Goal: Task Accomplishment & Management: Use online tool/utility

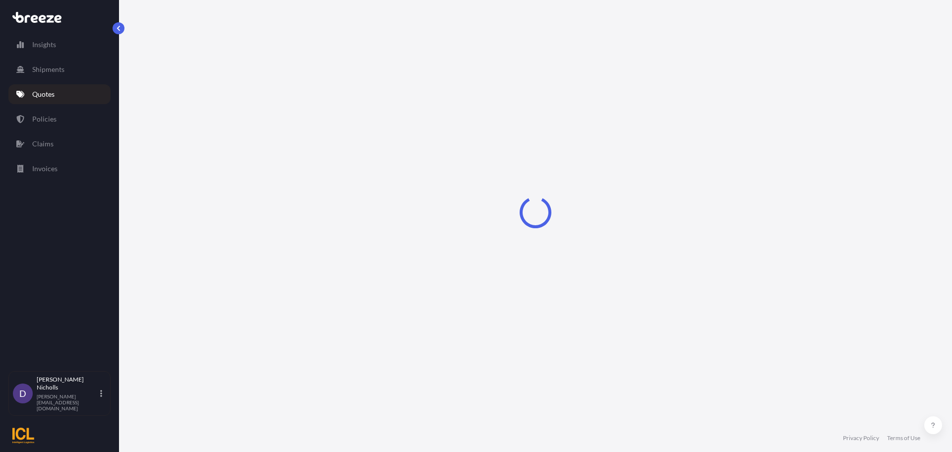
select select "Sea"
select select "1"
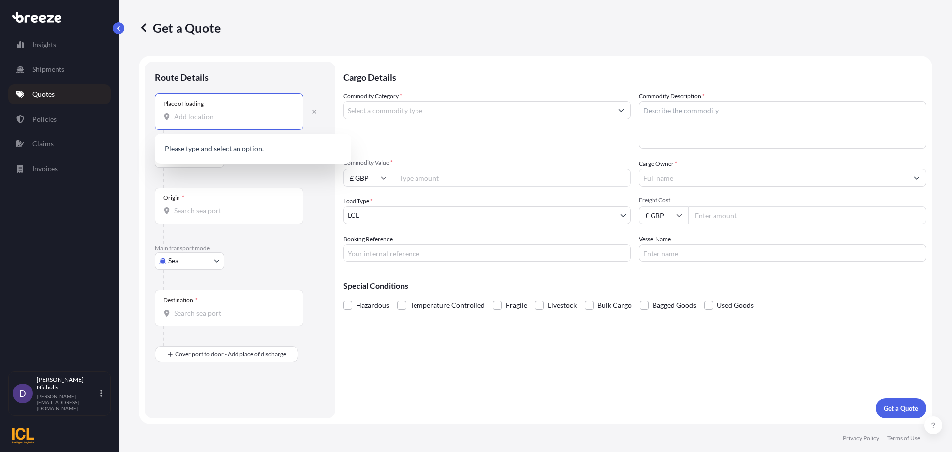
click at [204, 117] on input "Place of loading" at bounding box center [232, 117] width 117 height 10
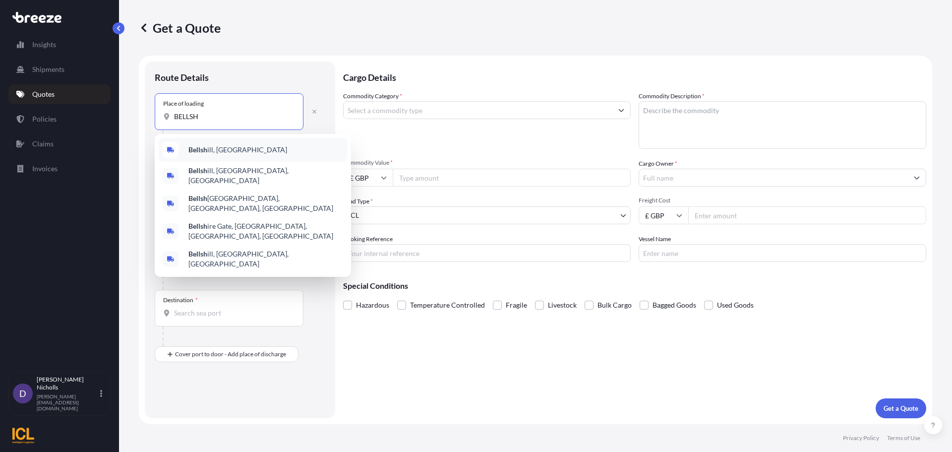
click at [221, 151] on span "Bellsh ill, [GEOGRAPHIC_DATA]" at bounding box center [237, 150] width 99 height 10
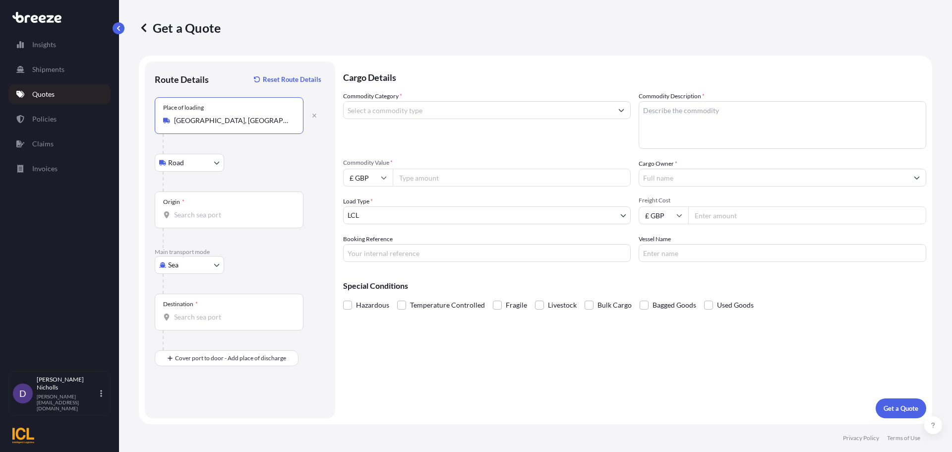
type input "[GEOGRAPHIC_DATA], [GEOGRAPHIC_DATA]"
click at [183, 214] on input "Origin *" at bounding box center [232, 215] width 117 height 10
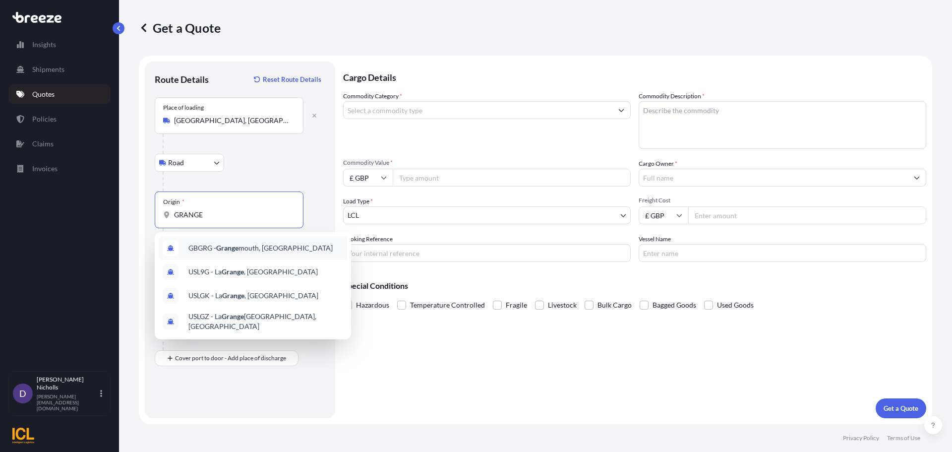
click at [211, 242] on div "GBGRG - Grange mouth, [GEOGRAPHIC_DATA]" at bounding box center [253, 248] width 188 height 24
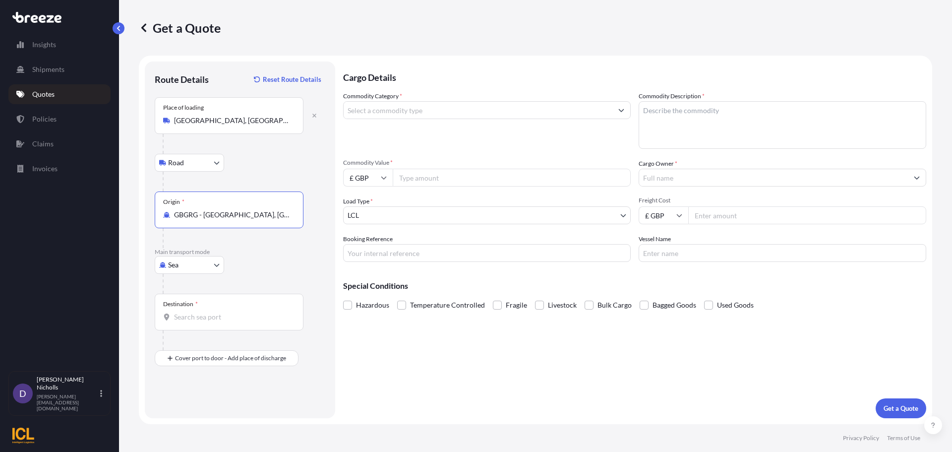
type input "GBGRG - [GEOGRAPHIC_DATA], [GEOGRAPHIC_DATA]"
click at [189, 318] on input "Destination *" at bounding box center [232, 317] width 117 height 10
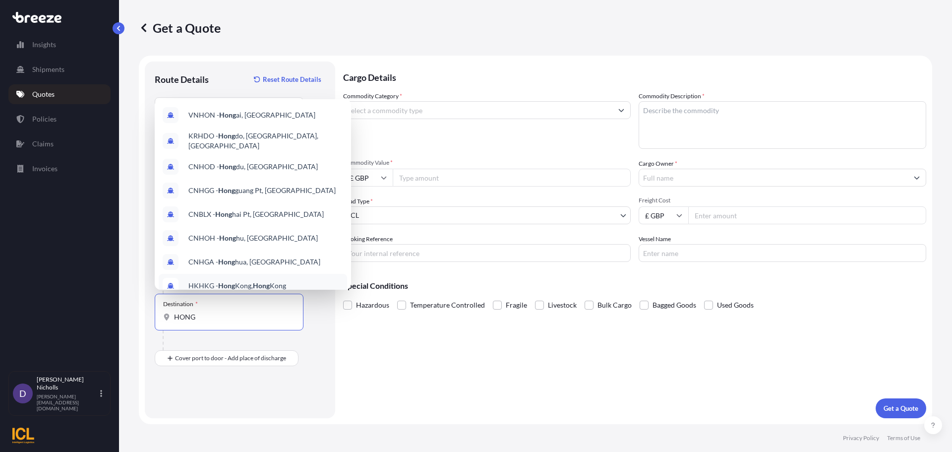
click at [214, 282] on span "HKHKG - [GEOGRAPHIC_DATA], [GEOGRAPHIC_DATA]" at bounding box center [237, 286] width 98 height 10
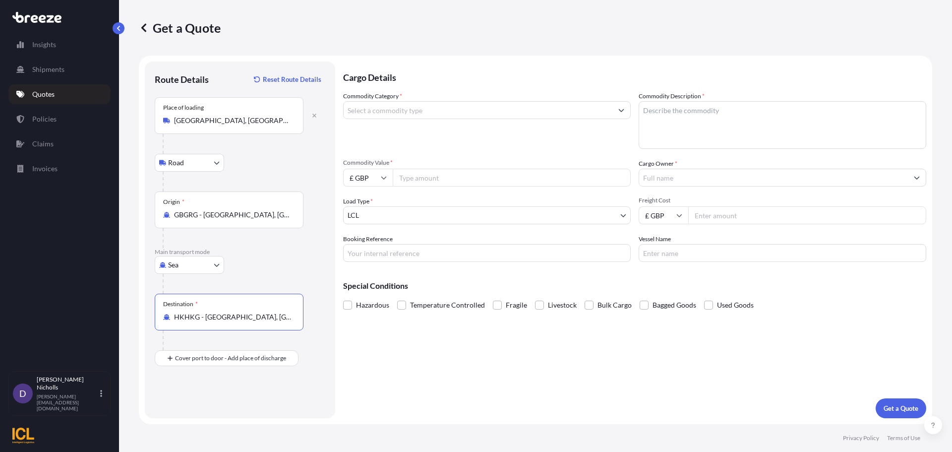
type input "HKHKG - [GEOGRAPHIC_DATA], [GEOGRAPHIC_DATA]"
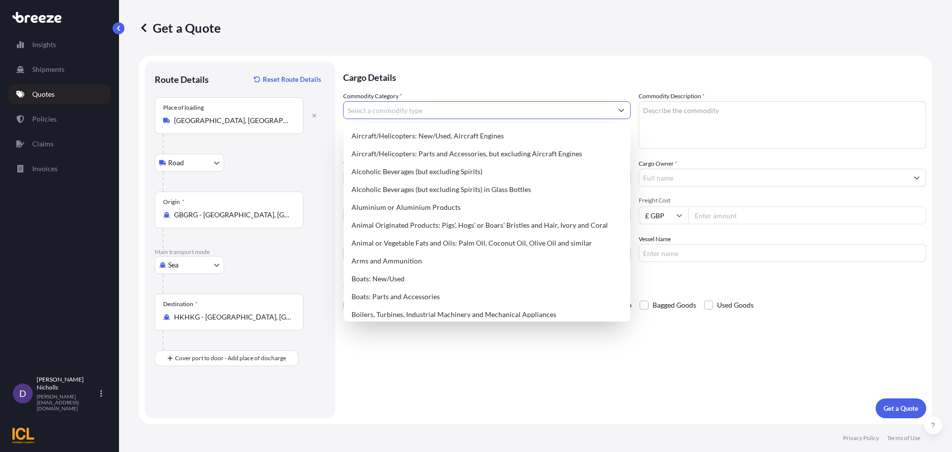
click at [392, 110] on input "Commodity Category *" at bounding box center [478, 110] width 269 height 18
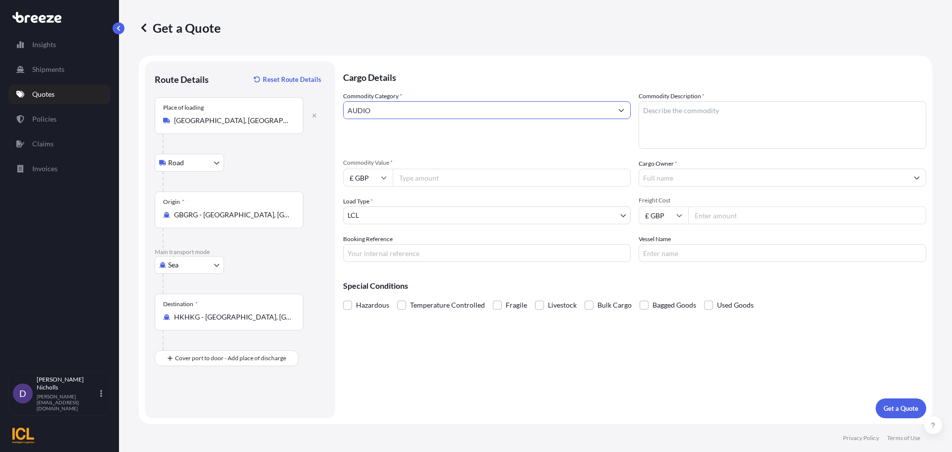
type input "AUDIO"
type textarea "AUDIO EQUIPMENT"
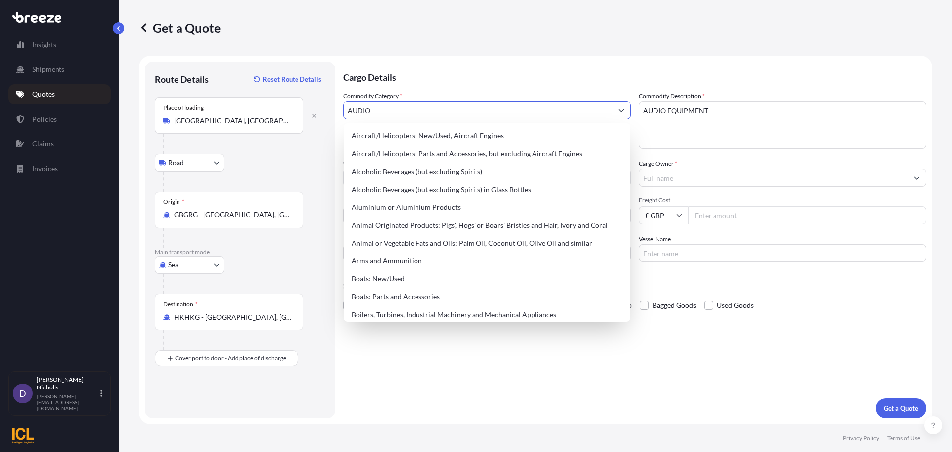
click at [483, 107] on input "AUDIO" at bounding box center [478, 110] width 269 height 18
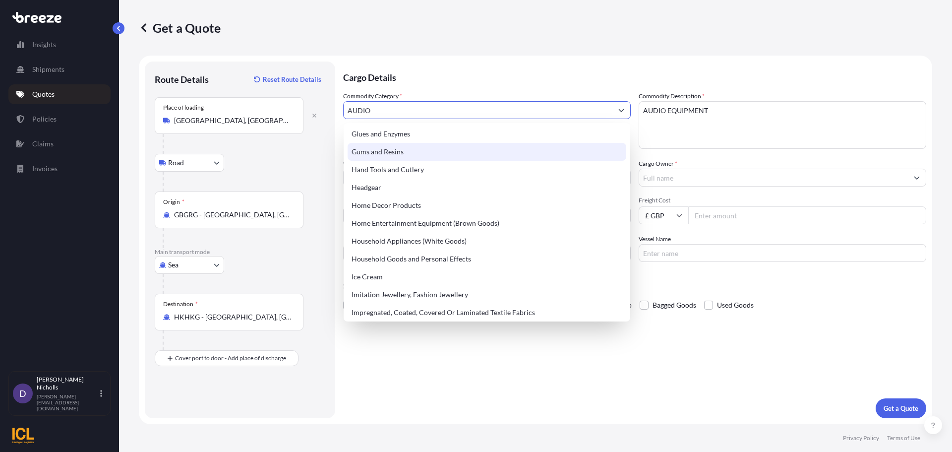
scroll to position [893, 0]
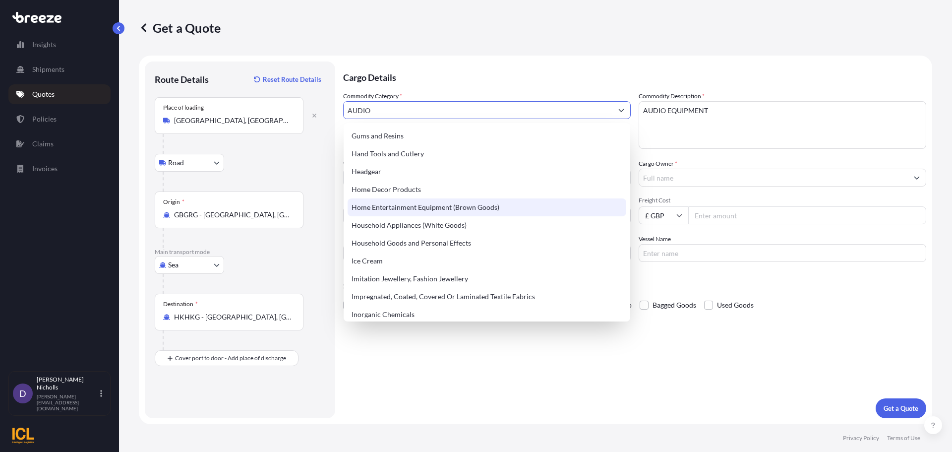
click at [441, 205] on div "Home Entertainment Equipment (Brown Goods)" at bounding box center [487, 207] width 279 height 18
type input "Home Entertainment Equipment (Brown Goods)"
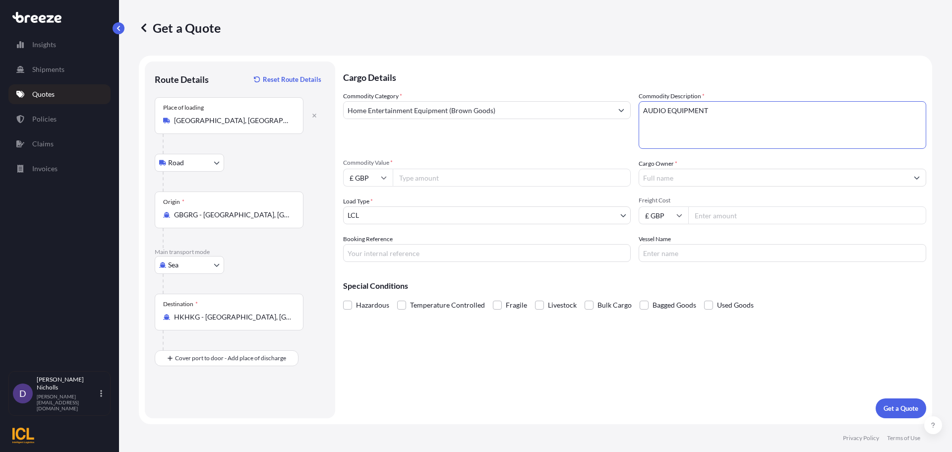
click at [385, 174] on input "£ GBP" at bounding box center [368, 178] width 50 height 18
click at [367, 245] on div "$ USD" at bounding box center [368, 246] width 42 height 19
type input "$ USD"
click at [411, 178] on input "Commodity Value *" at bounding box center [512, 178] width 238 height 18
type input "58140"
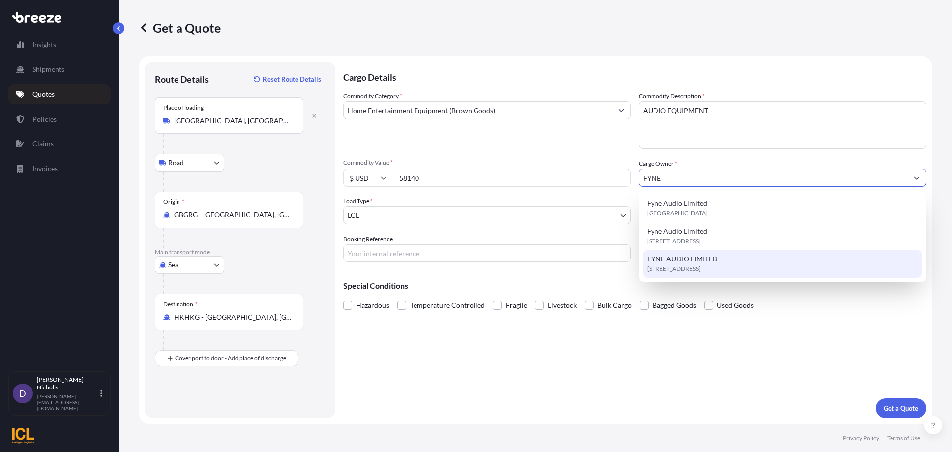
click at [683, 261] on span "FYNE AUDIO LIMITED" at bounding box center [682, 259] width 71 height 10
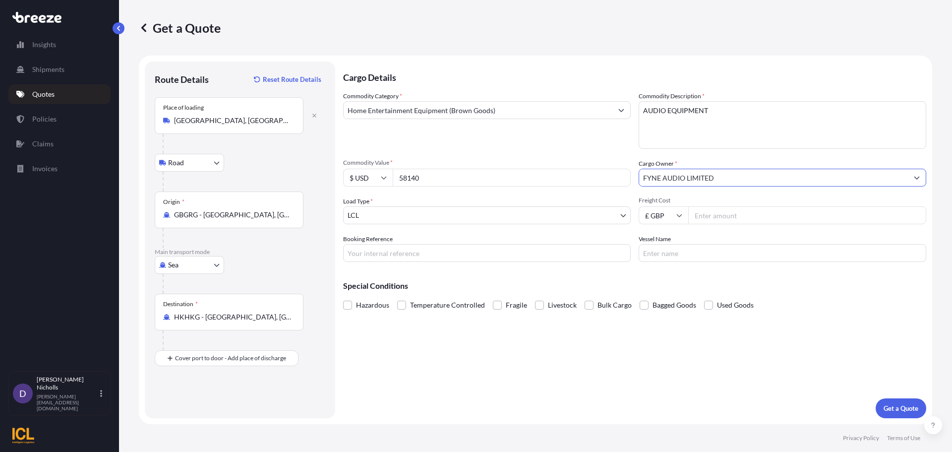
type input "FYNE AUDIO LIMITED"
click at [393, 212] on body "2 options available. 0 options available. 3 options available. Insights Shipmen…" at bounding box center [476, 226] width 952 height 452
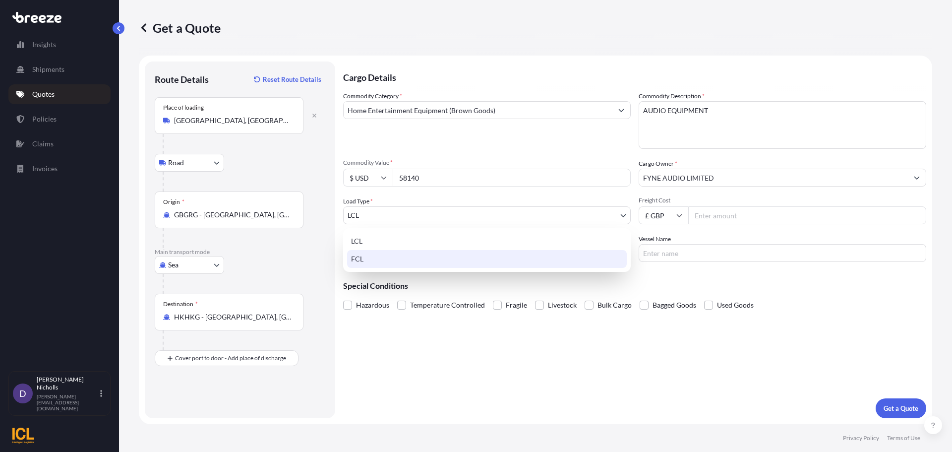
click at [366, 253] on div "FCL" at bounding box center [487, 259] width 280 height 18
select select "2"
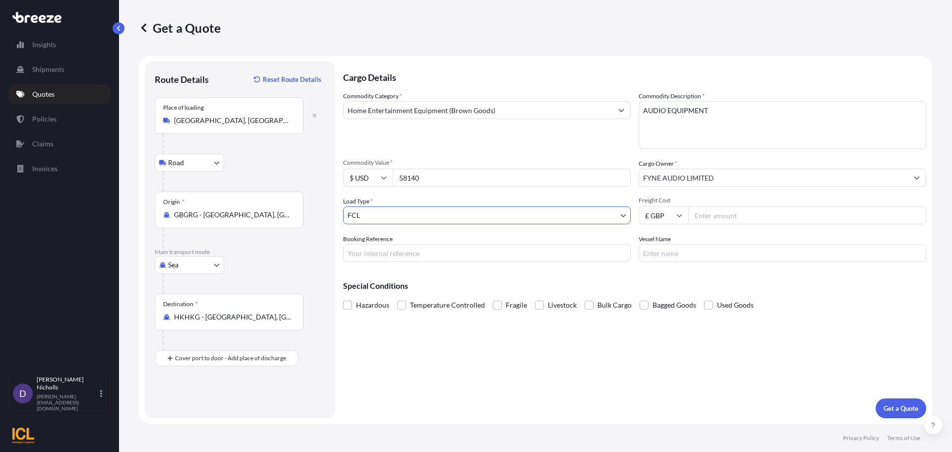
click at [677, 212] on input "£ GBP" at bounding box center [664, 215] width 50 height 18
click at [660, 259] on div "£ GBP" at bounding box center [664, 263] width 42 height 19
click at [706, 215] on input "Freight Cost" at bounding box center [807, 215] width 238 height 18
type input "950"
type input "QUOTE - FYNE AUDIO"
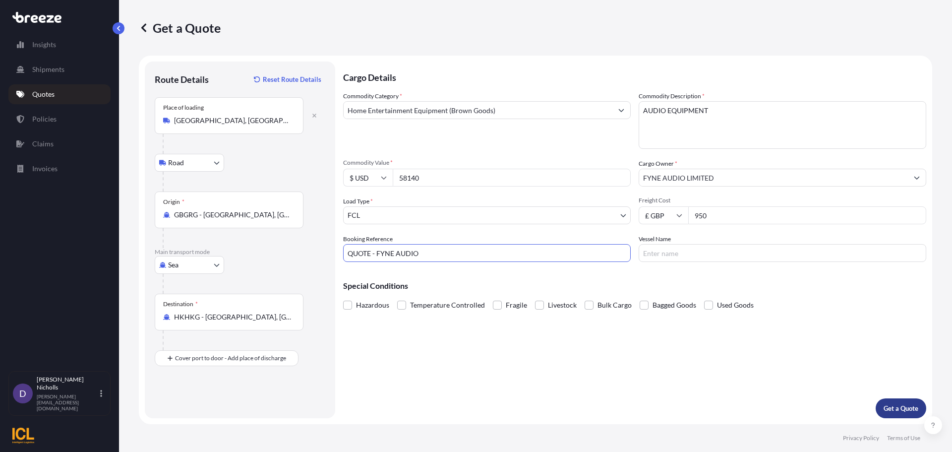
click at [894, 408] on p "Get a Quote" at bounding box center [901, 408] width 35 height 10
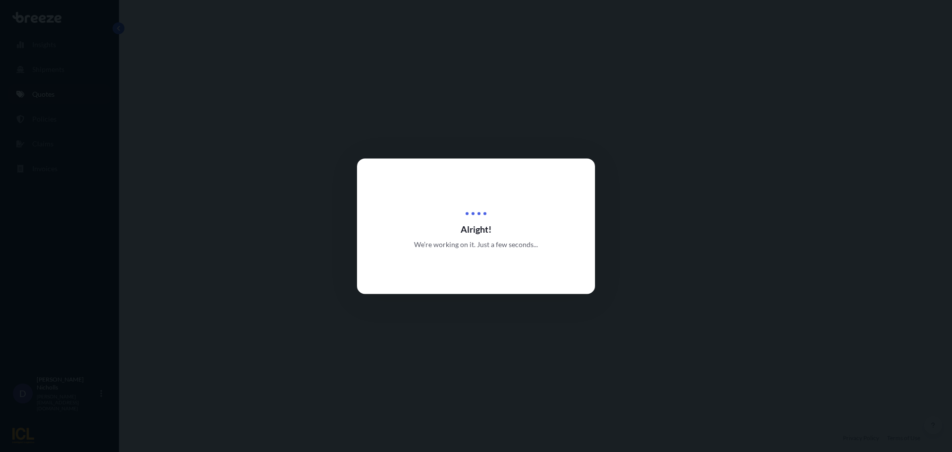
select select "Road"
select select "Sea"
select select "2"
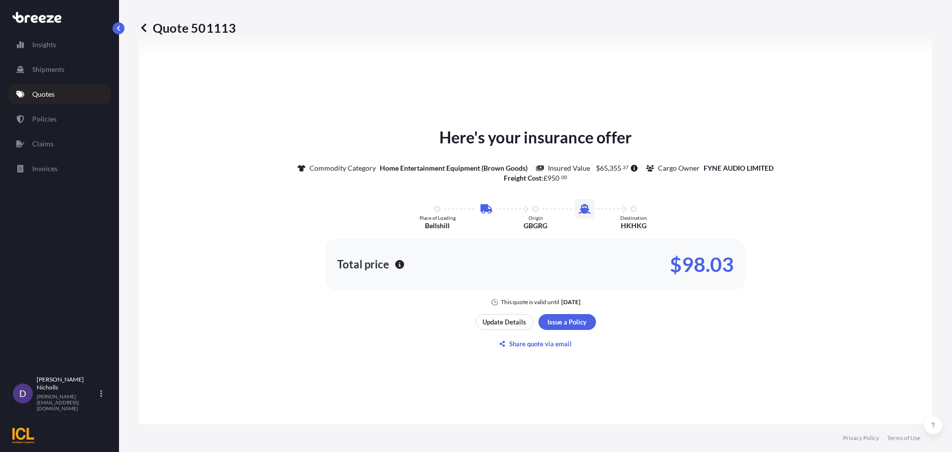
scroll to position [487, 0]
